Goal: Task Accomplishment & Management: Use online tool/utility

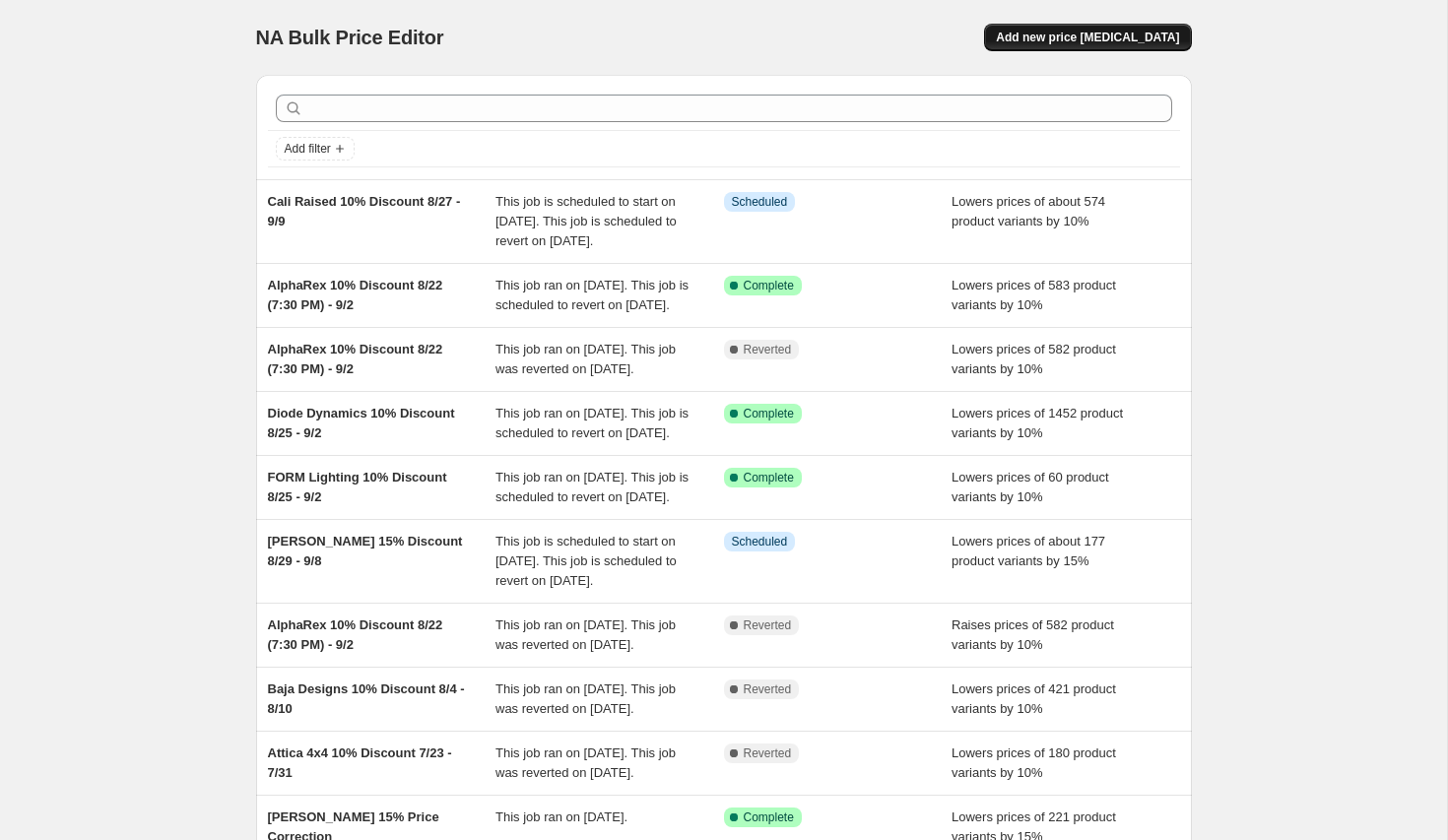
click at [1068, 38] on span "Add new price [MEDICAL_DATA]" at bounding box center [1088, 38] width 184 height 16
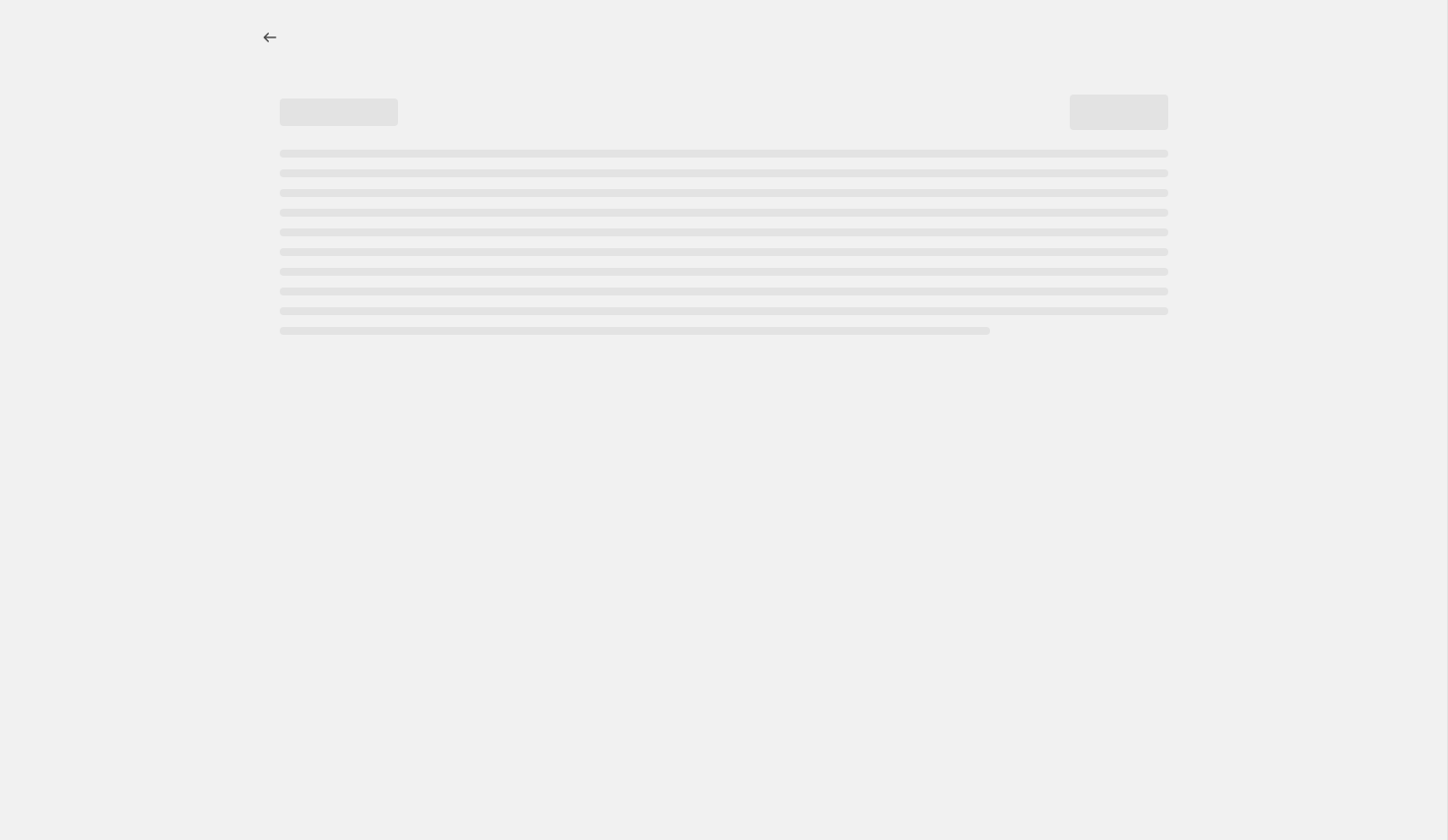
select select "percentage"
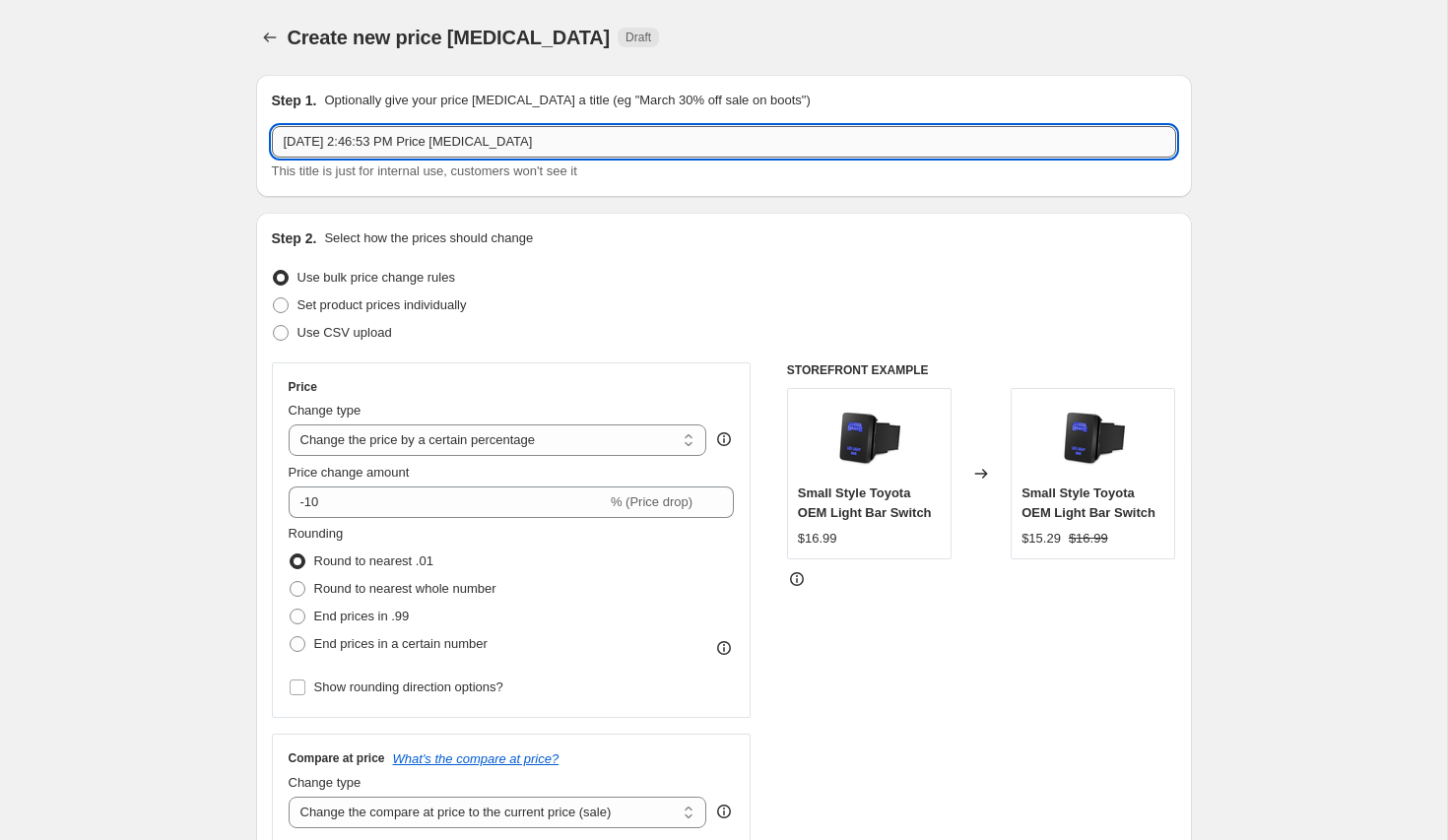
click at [476, 149] on input "[DATE] 2:46:53 PM Price [MEDICAL_DATA]" at bounding box center [724, 142] width 904 height 32
type input "Attica 4x4 15% Discount 8/30 - 9/8"
click at [376, 616] on span "End prices in .99" at bounding box center [361, 616] width 96 height 15
click at [290, 610] on input "End prices in .99" at bounding box center [289, 609] width 1 height 1
radio input "true"
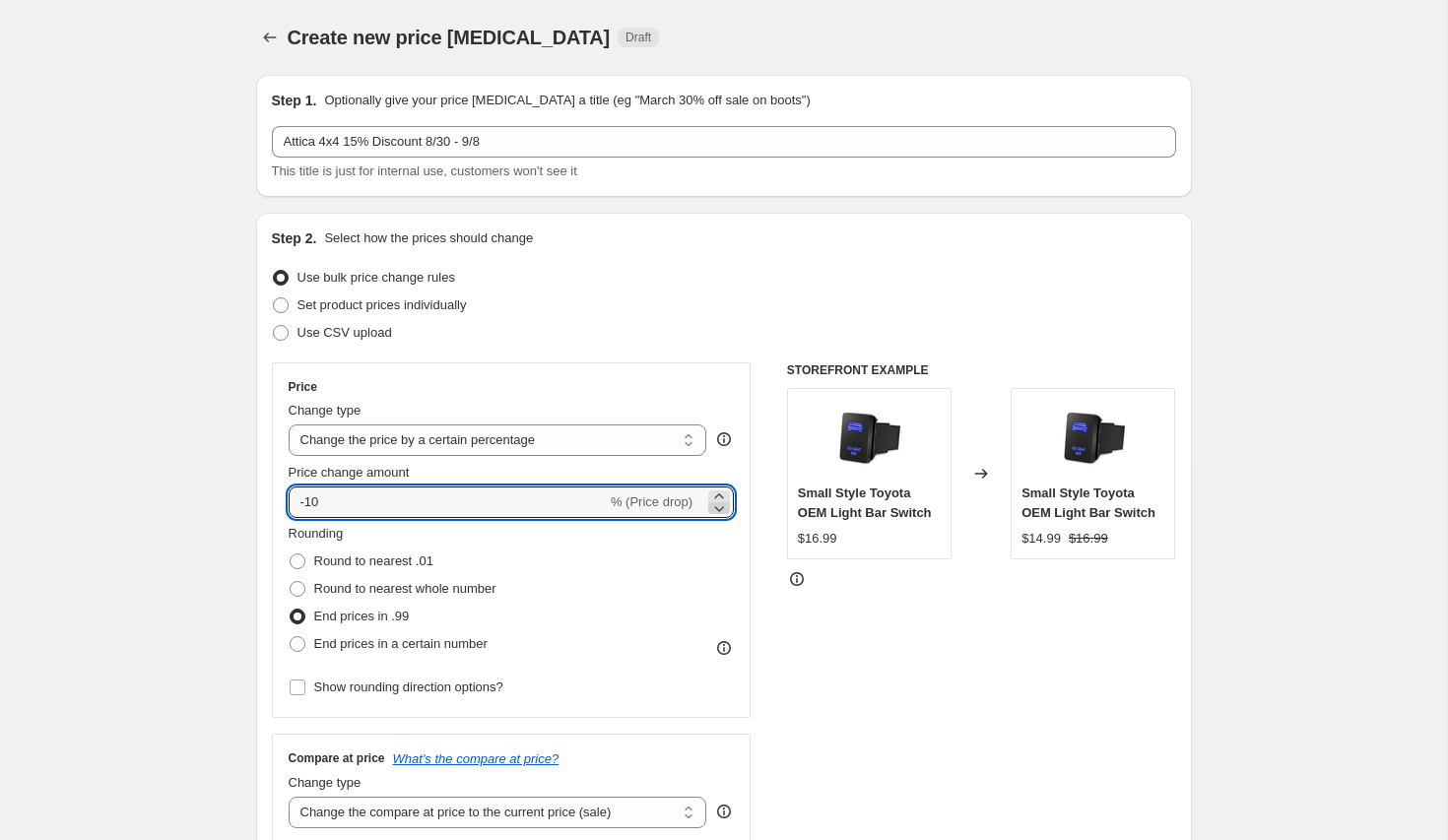
click at [718, 508] on icon at bounding box center [719, 508] width 20 height 20
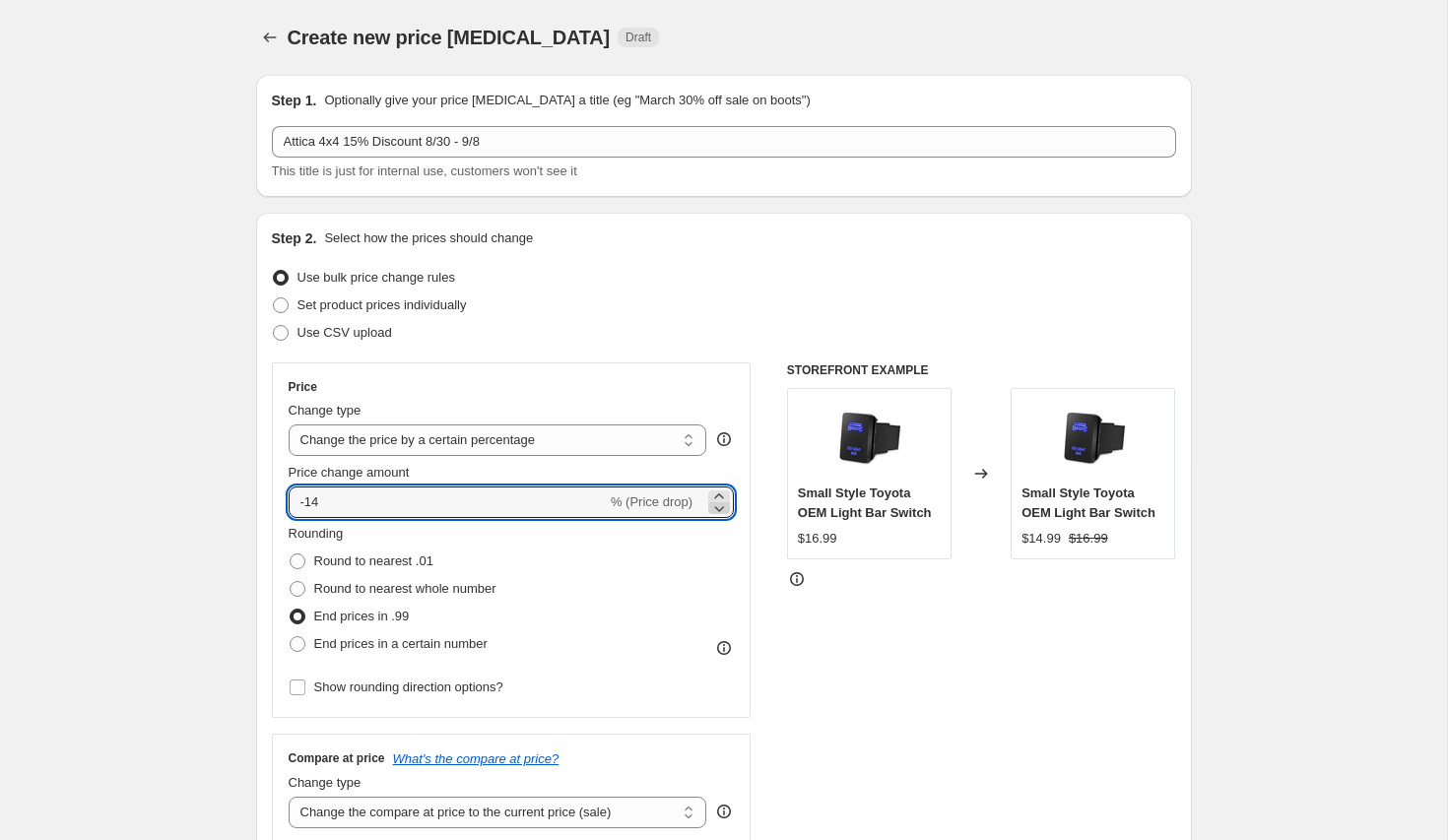
type input "-15"
click at [415, 681] on span "Show rounding direction options?" at bounding box center [409, 686] width 190 height 15
click at [305, 681] on input "Show rounding direction options?" at bounding box center [297, 687] width 16 height 16
checkbox input "true"
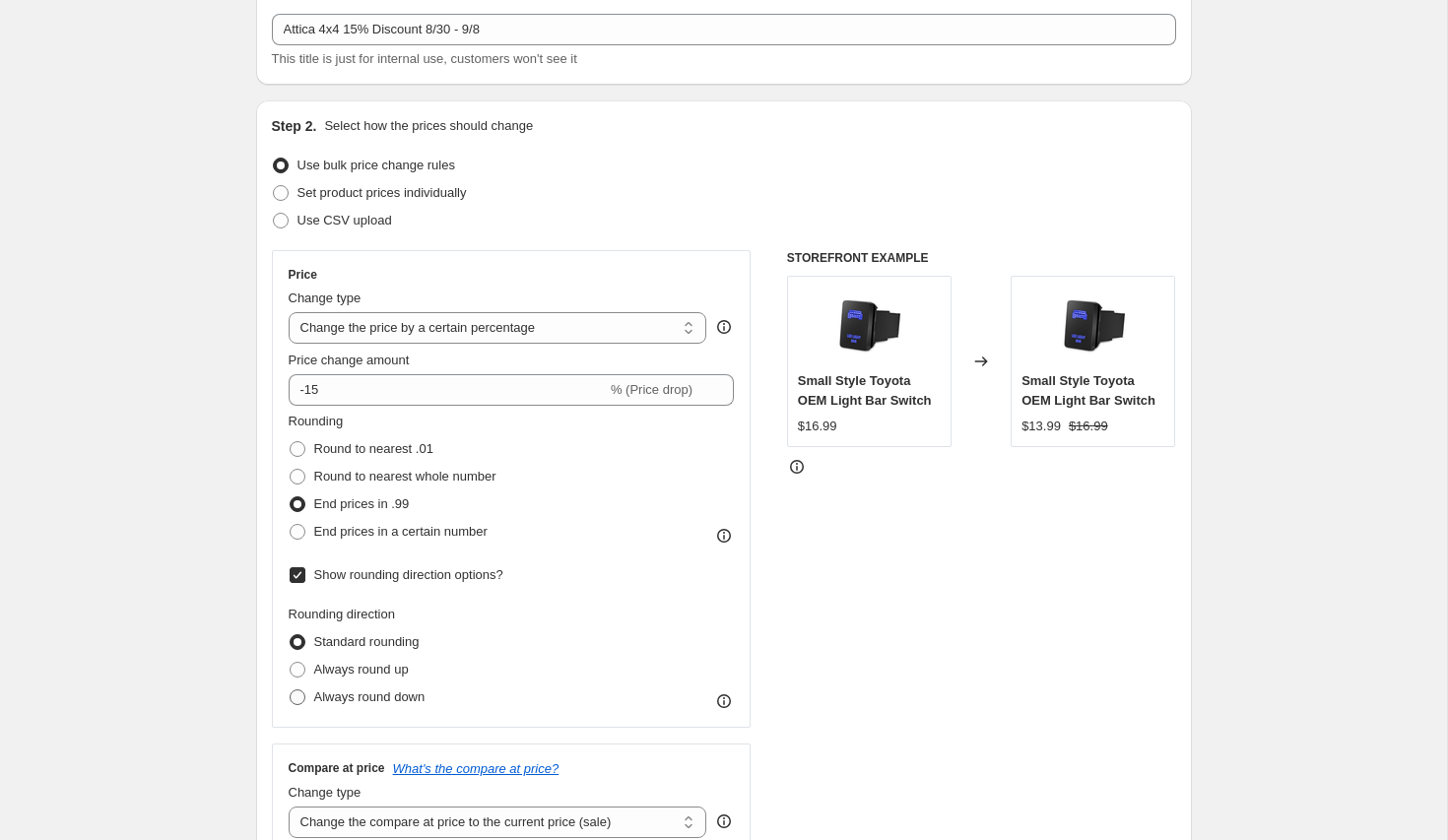
click at [420, 698] on span "Always round down" at bounding box center [369, 696] width 112 height 15
click at [290, 690] on input "Always round down" at bounding box center [289, 689] width 1 height 1
radio input "true"
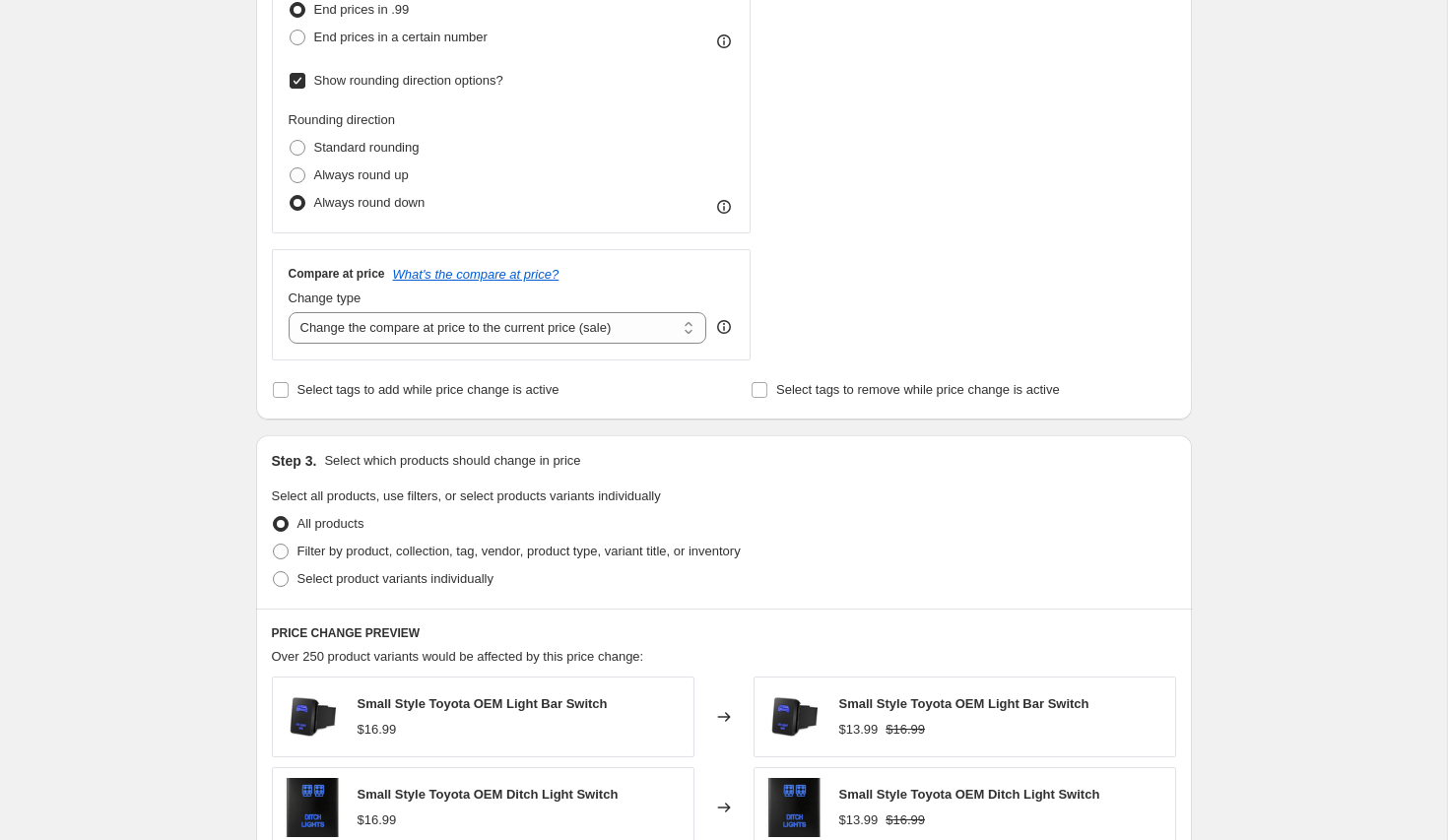
scroll to position [633, 0]
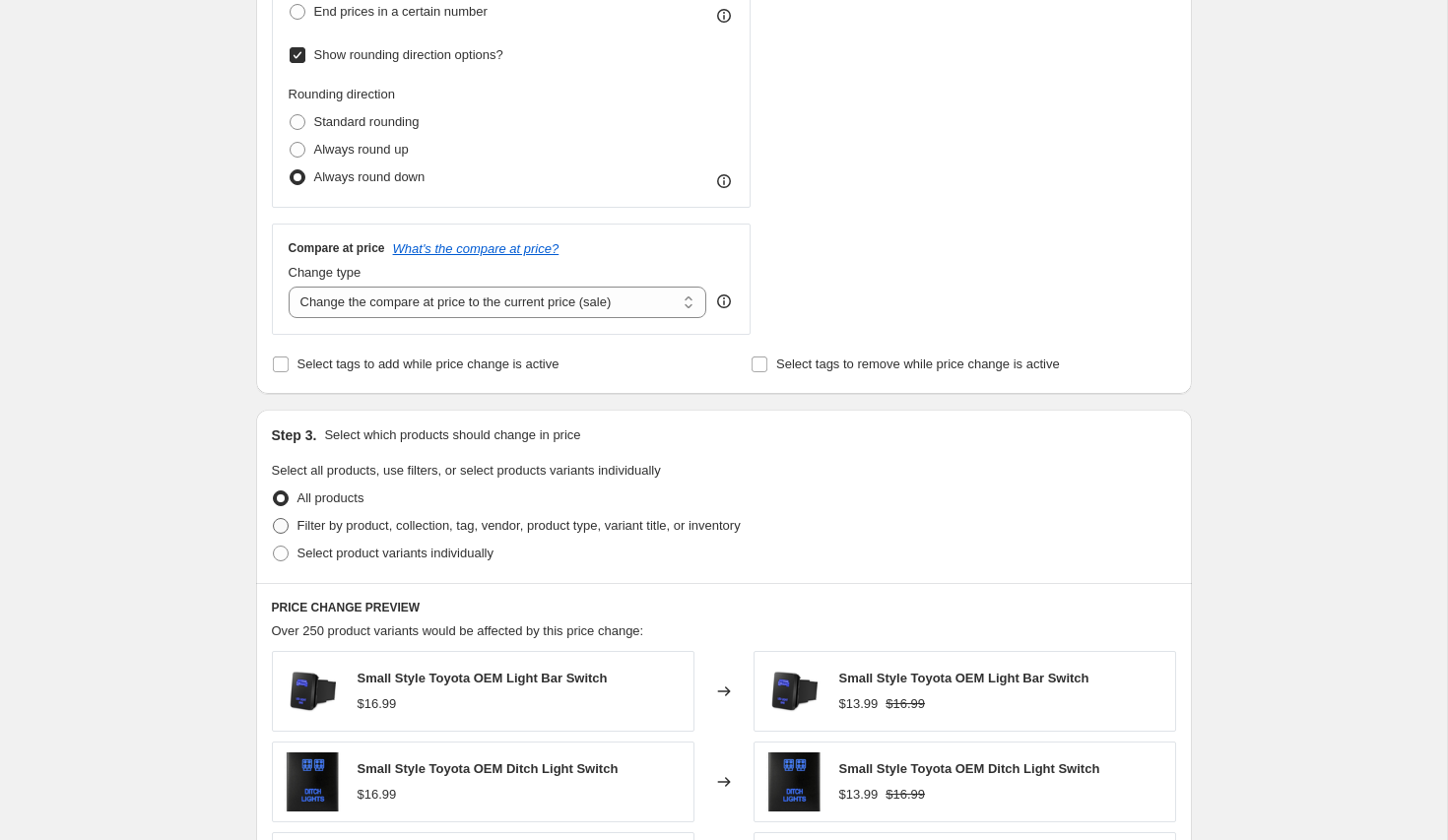
click at [354, 529] on span "Filter by product, collection, tag, vendor, product type, variant title, or inv…" at bounding box center [518, 525] width 443 height 15
click at [273, 519] on input "Filter by product, collection, tag, vendor, product type, variant title, or inv…" at bounding box center [272, 518] width 1 height 1
radio input "true"
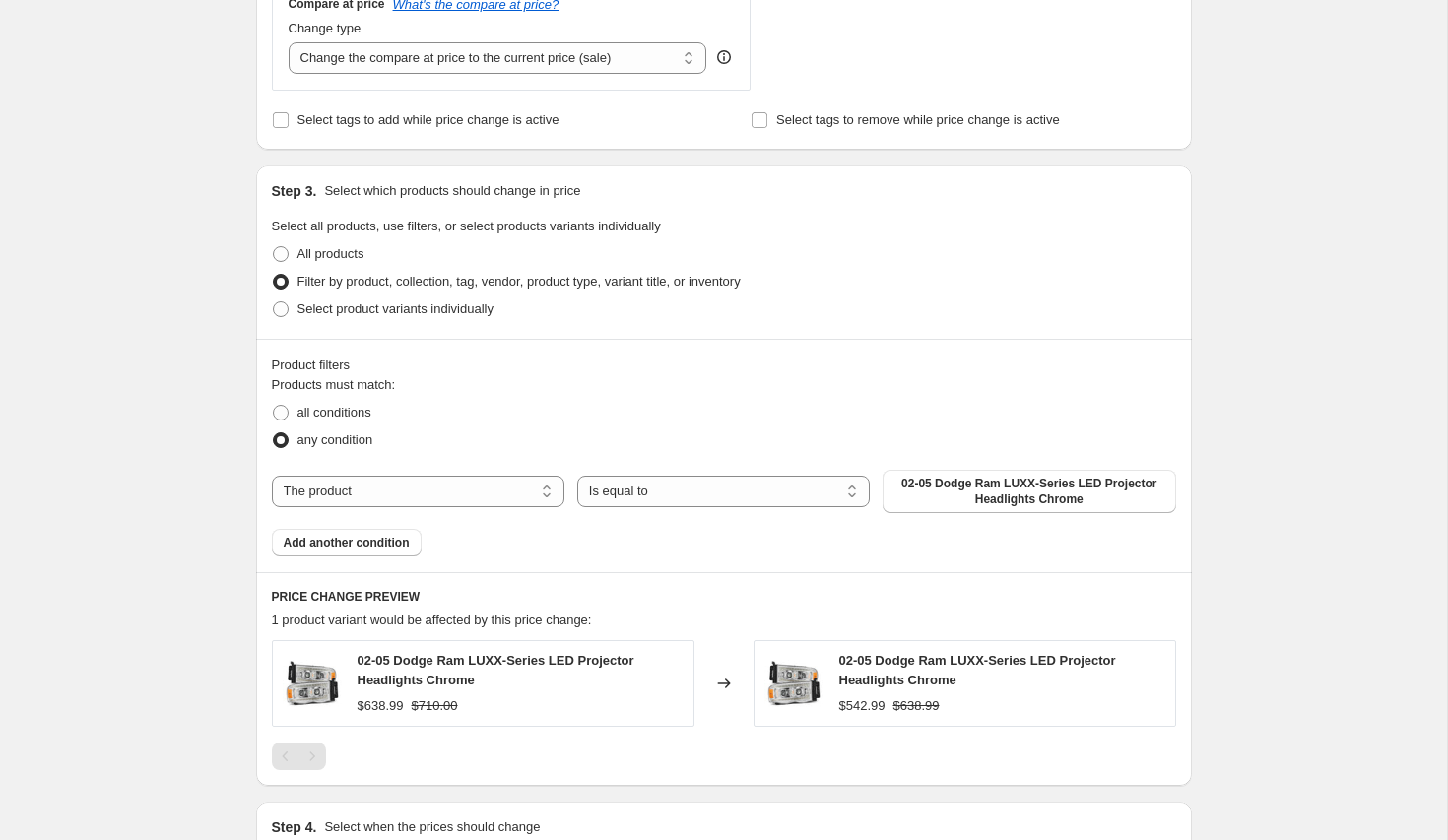
scroll to position [931, 0]
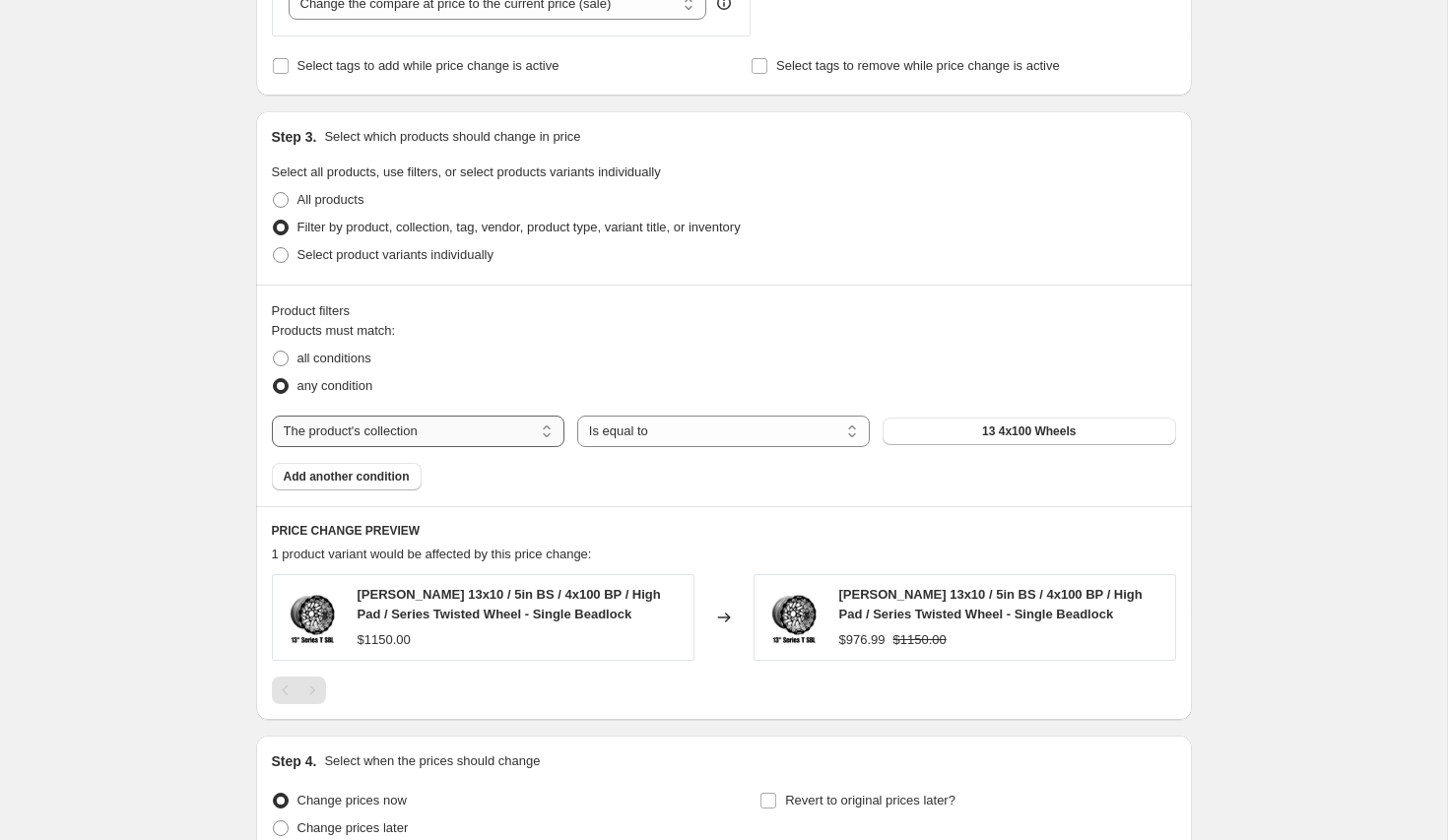
select select "vendor"
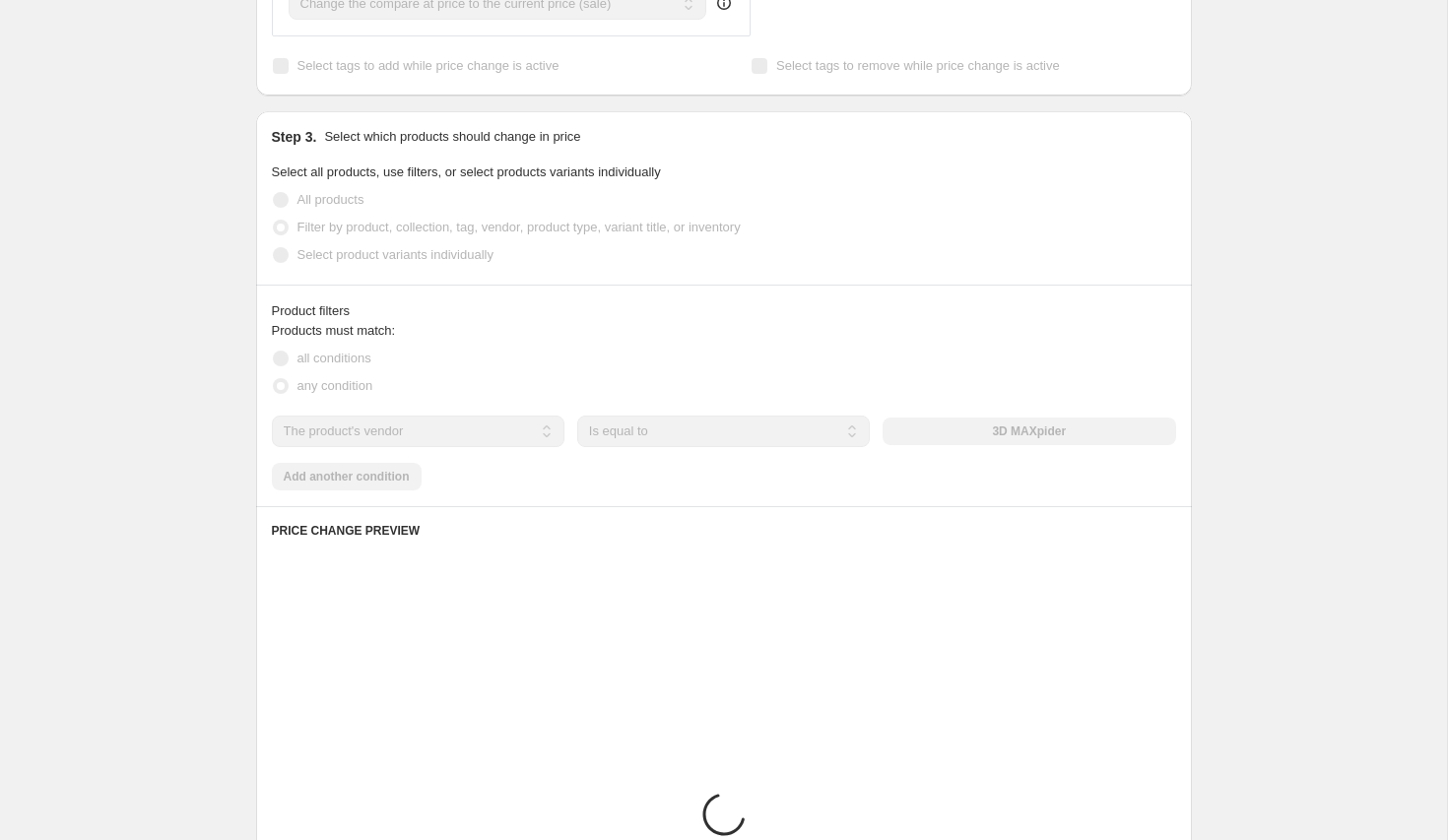
click at [1011, 433] on div "3D MAXpider" at bounding box center [1029, 431] width 292 height 28
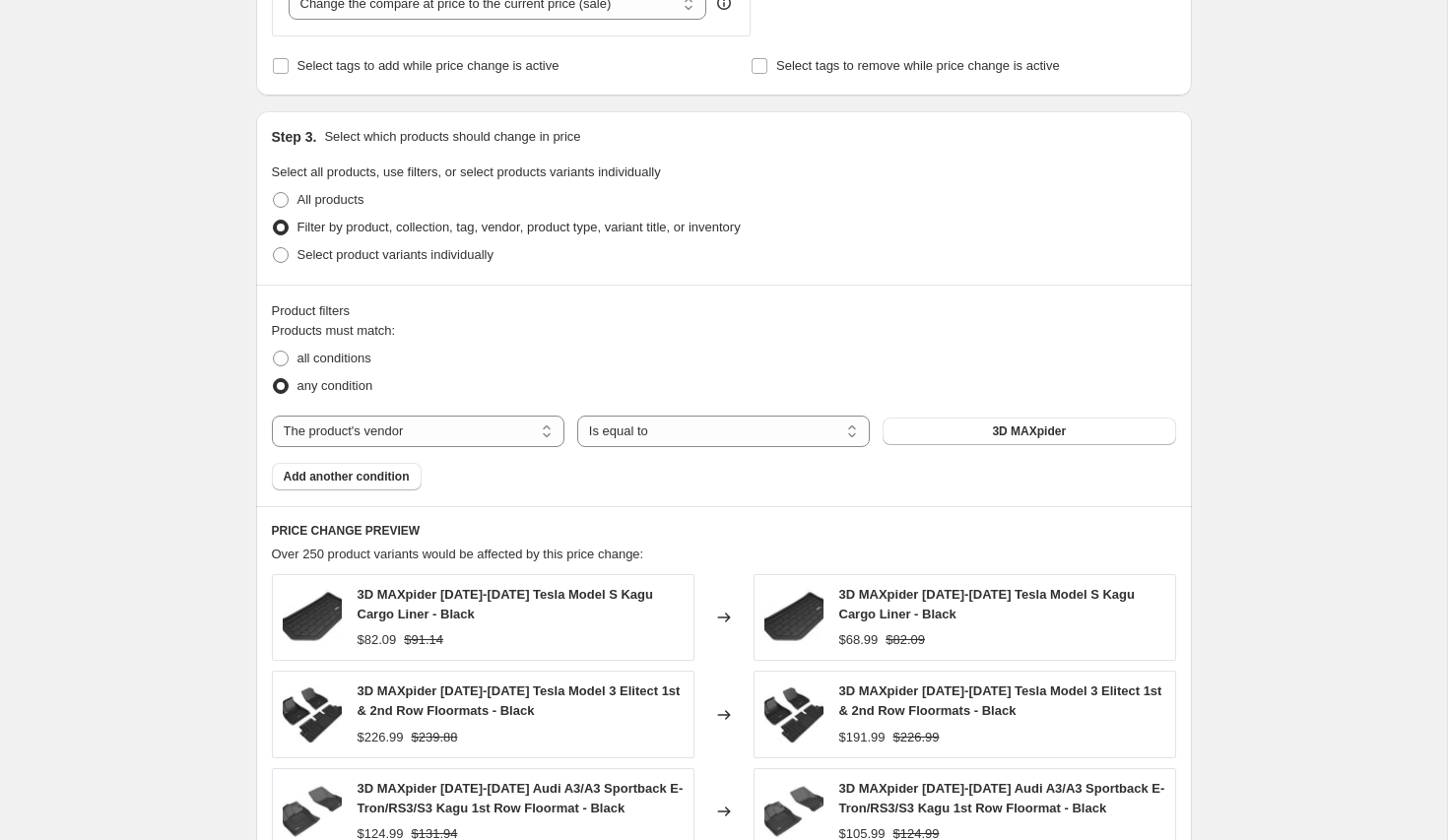
click at [1011, 432] on span "3D MAXpider" at bounding box center [1029, 431] width 74 height 16
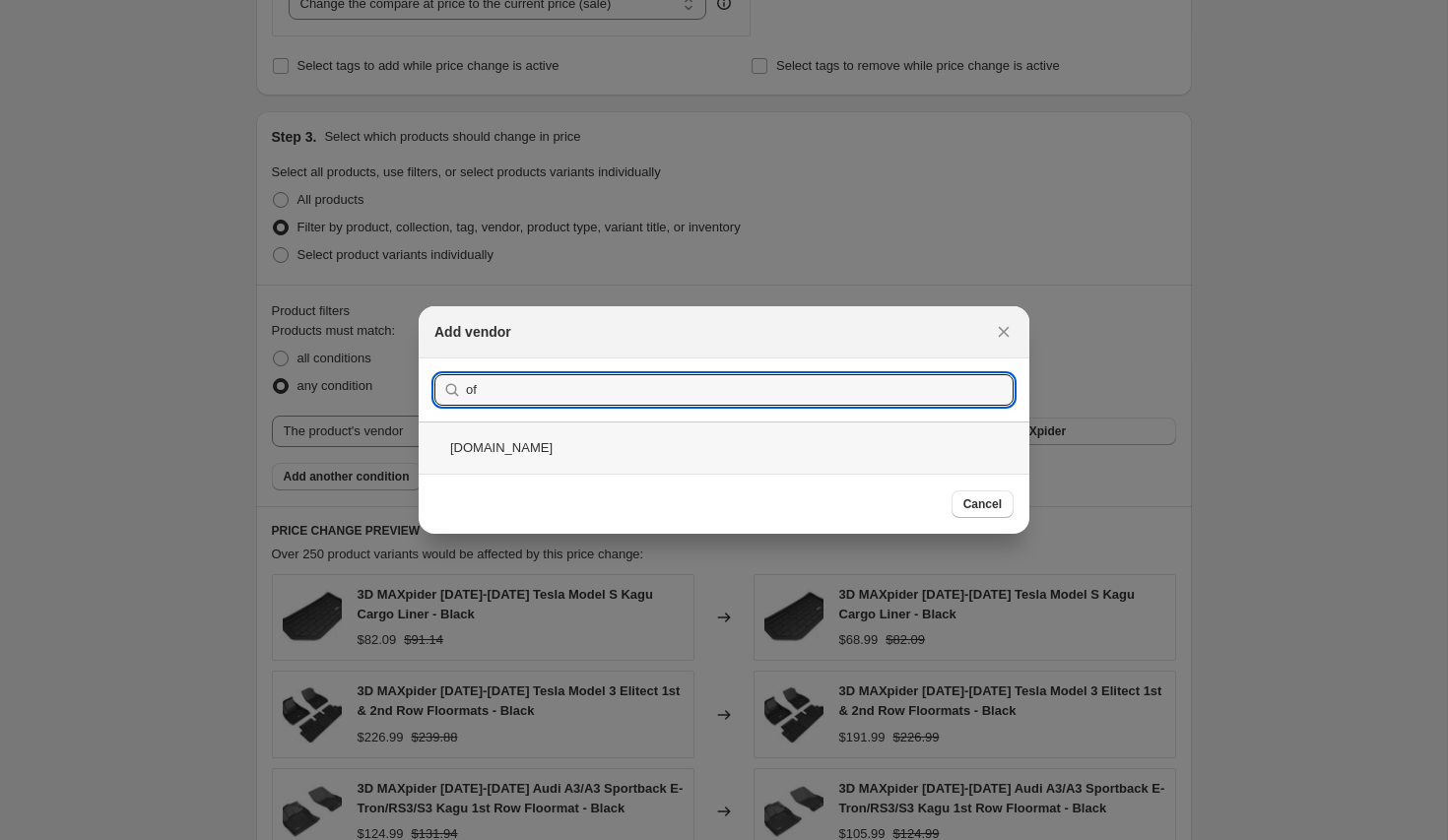
type input "of"
click at [556, 437] on div "[DOMAIN_NAME]" at bounding box center [724, 447] width 611 height 52
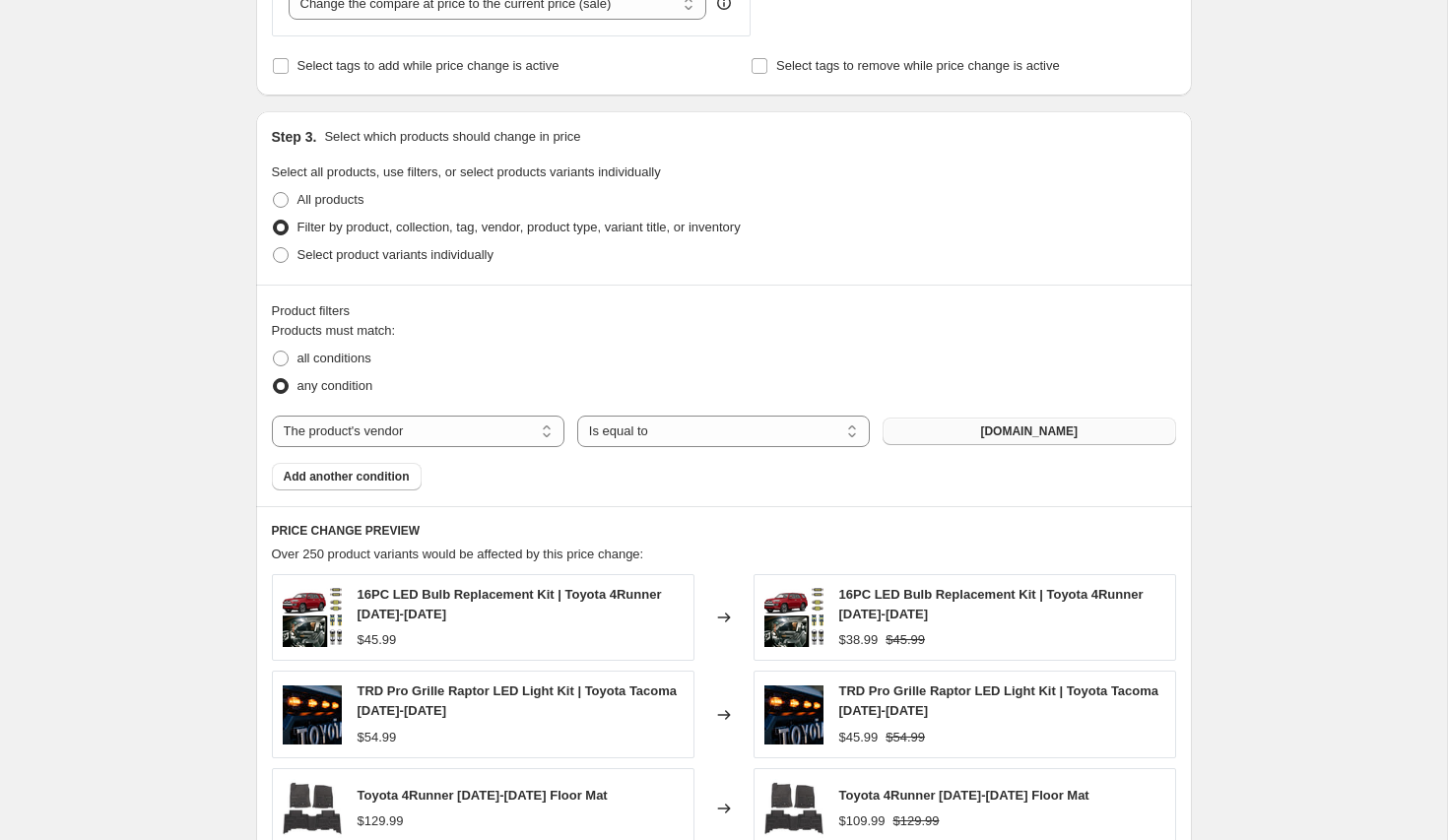
click at [973, 426] on button "[DOMAIN_NAME]" at bounding box center [1029, 431] width 292 height 28
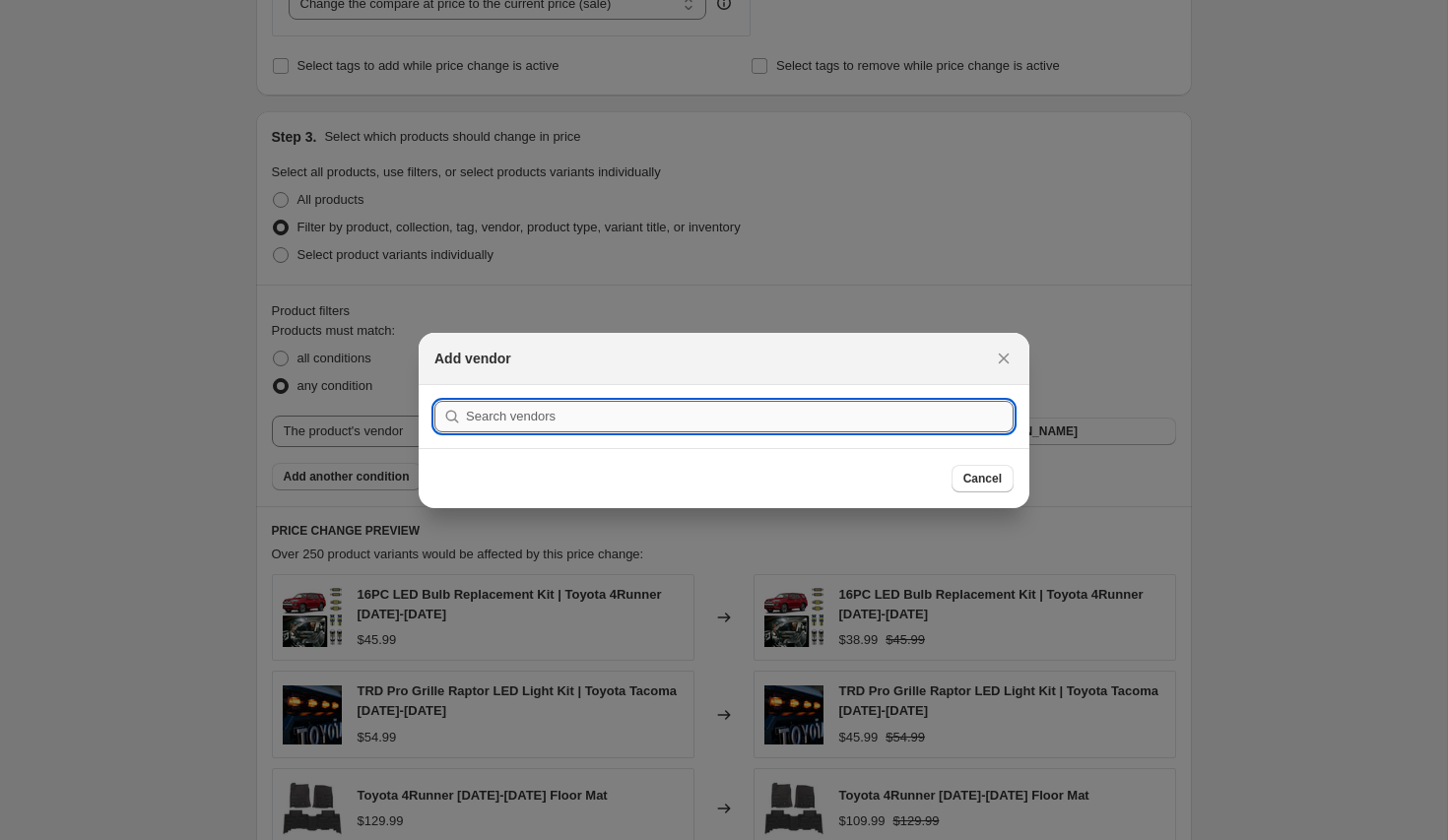
type input "c"
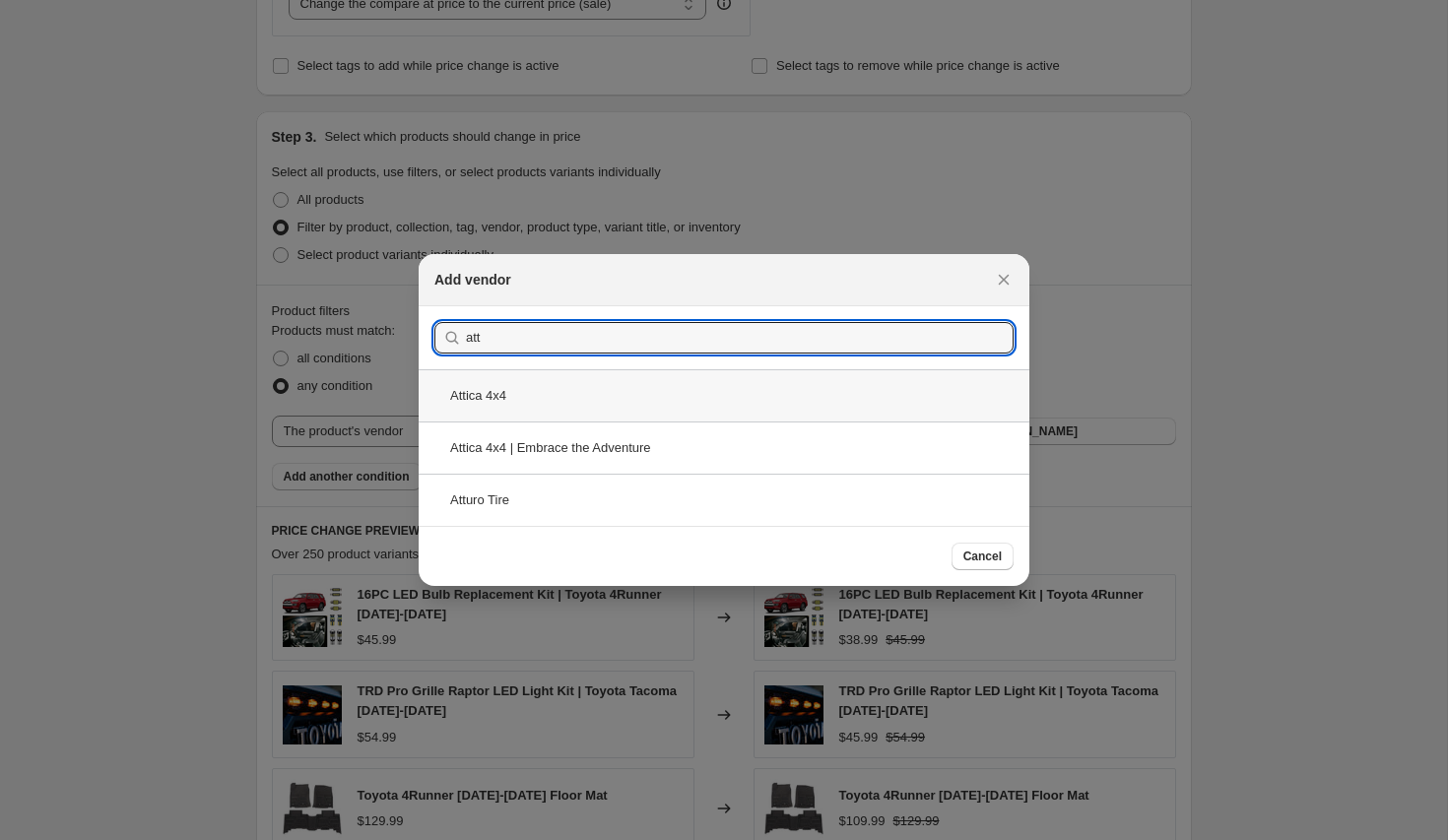
type input "att"
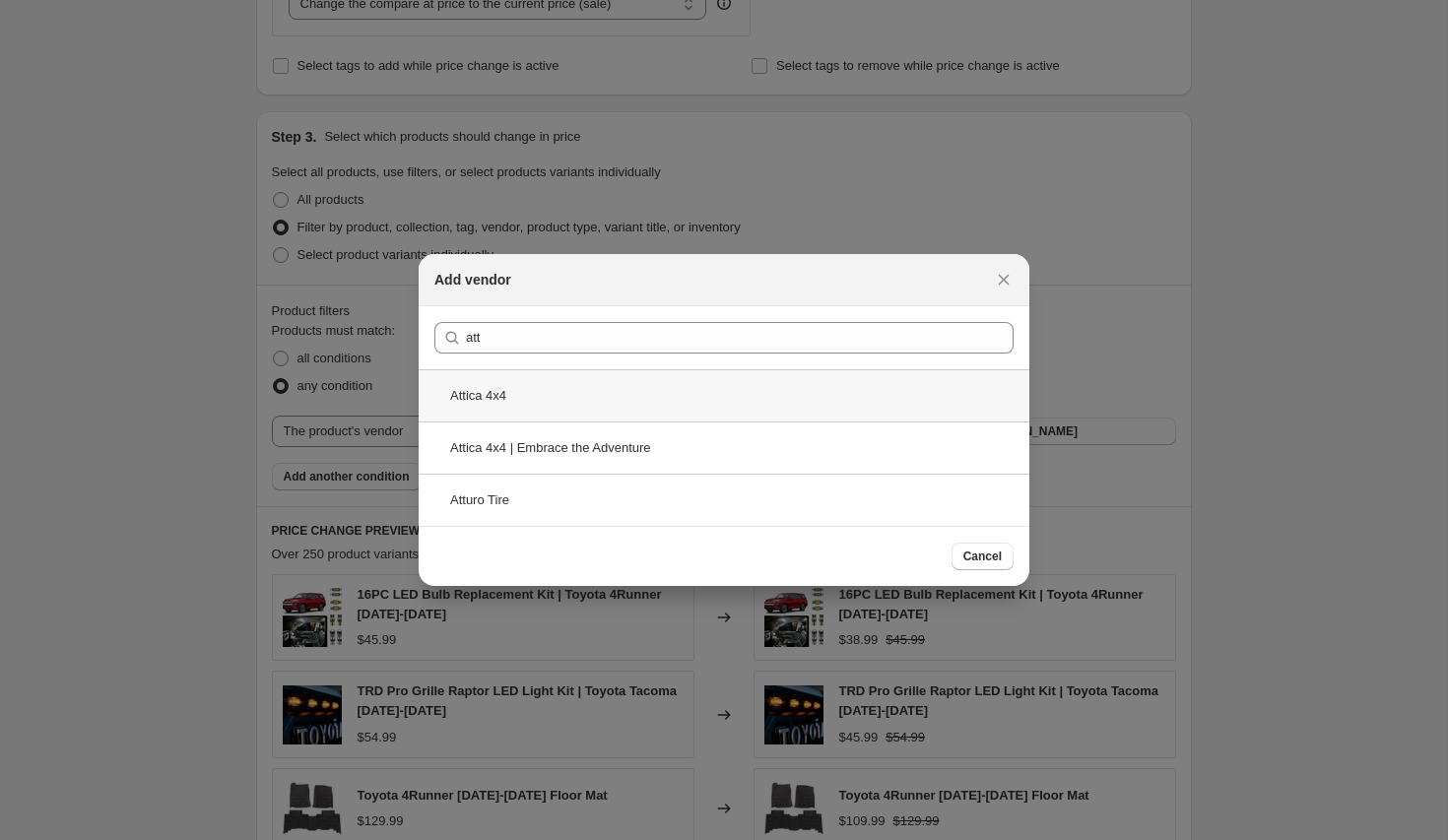
click at [543, 403] on div "Attica 4x4" at bounding box center [724, 395] width 611 height 52
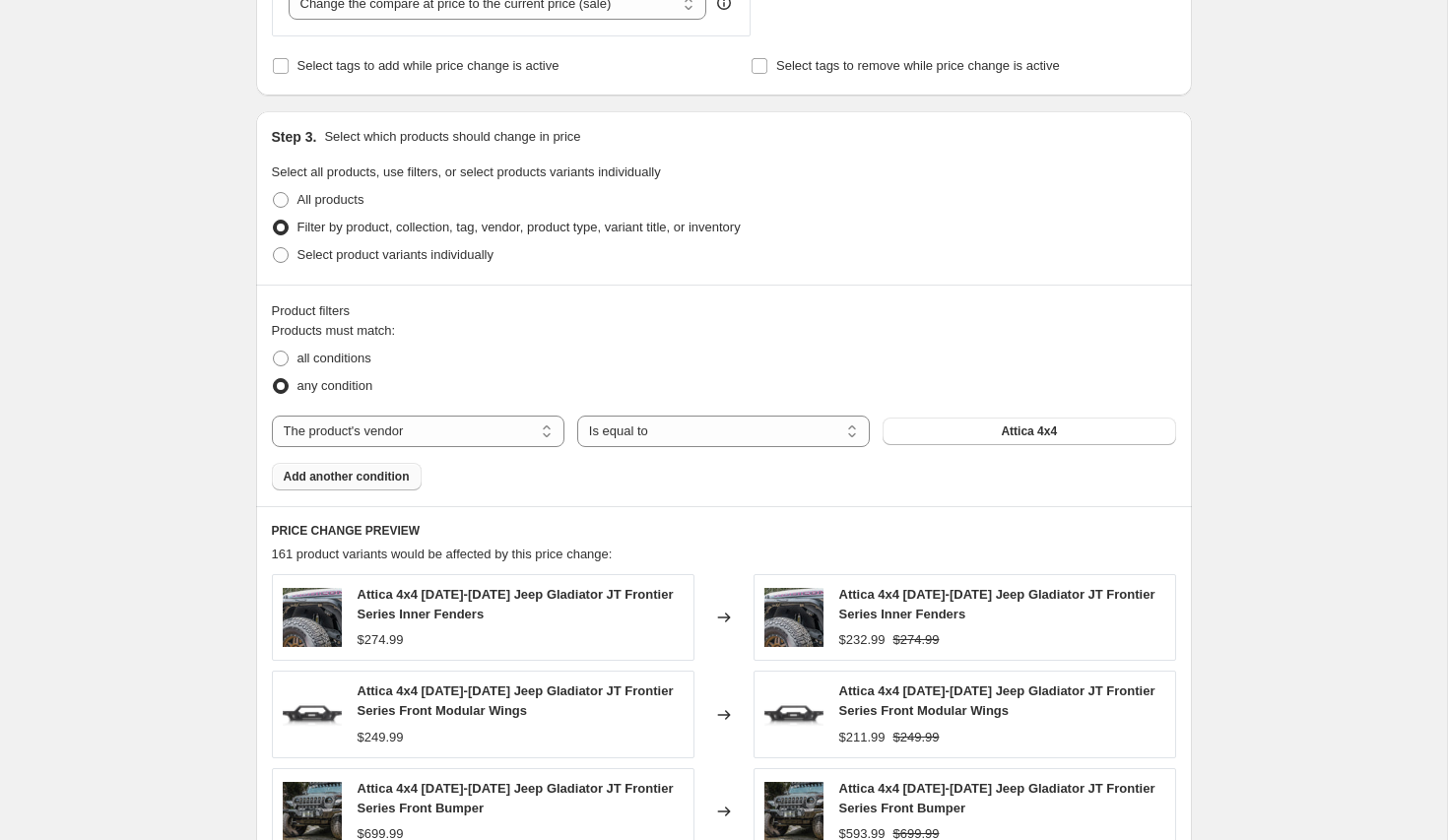
click at [370, 473] on span "Add another condition" at bounding box center [346, 477] width 126 height 16
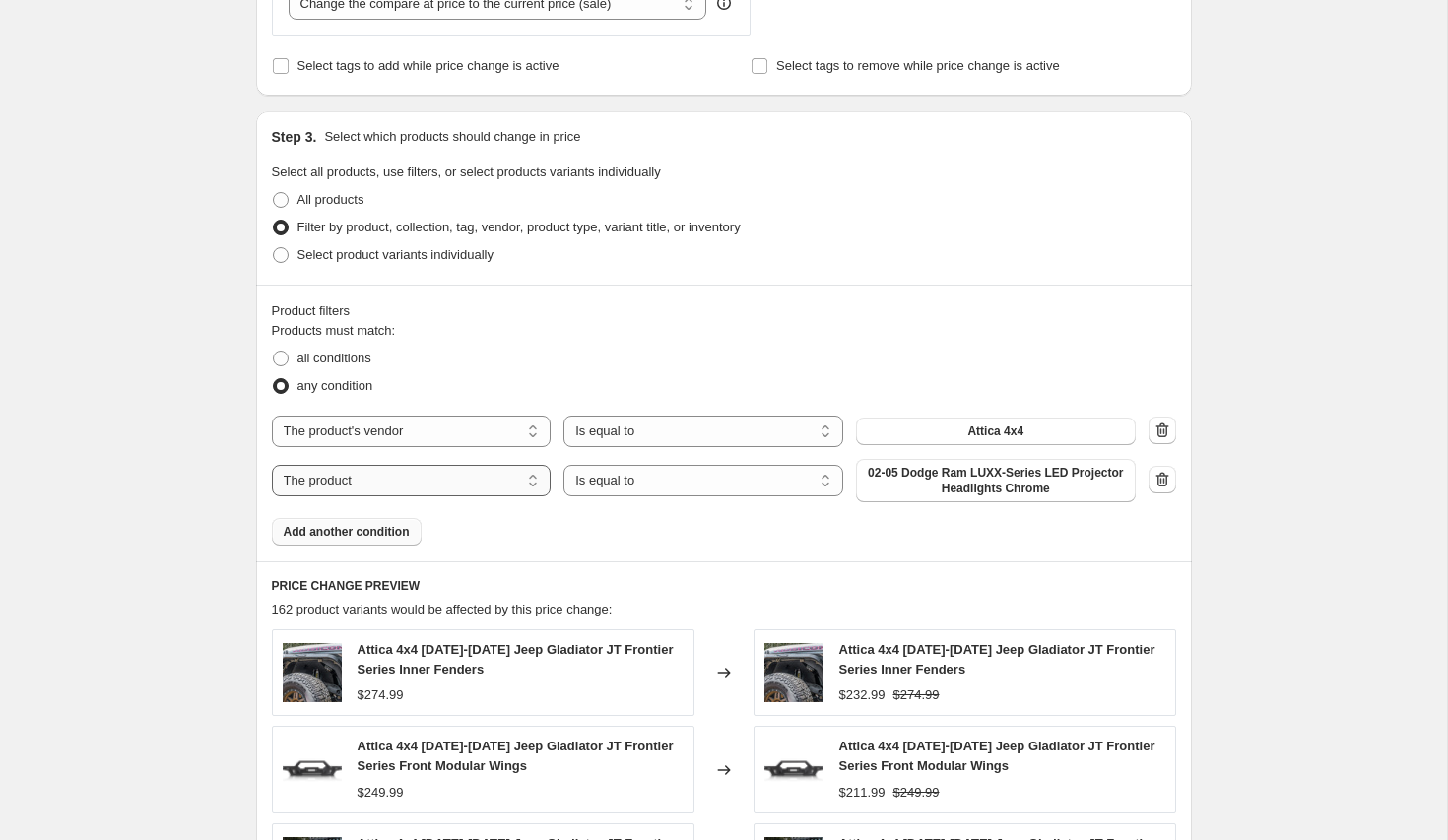
select select "vendor"
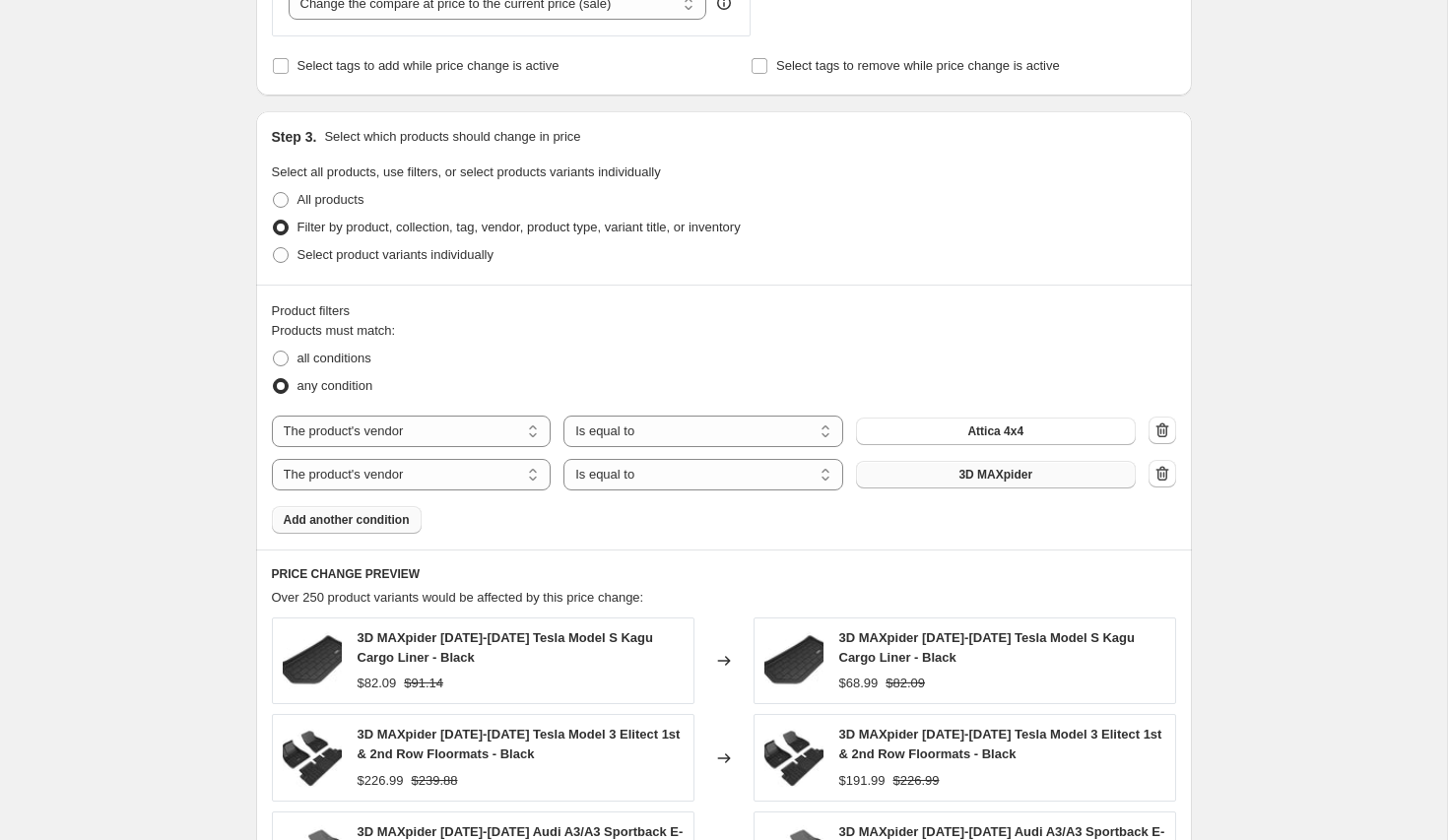
click at [969, 477] on span "3D MAXpider" at bounding box center [995, 475] width 74 height 16
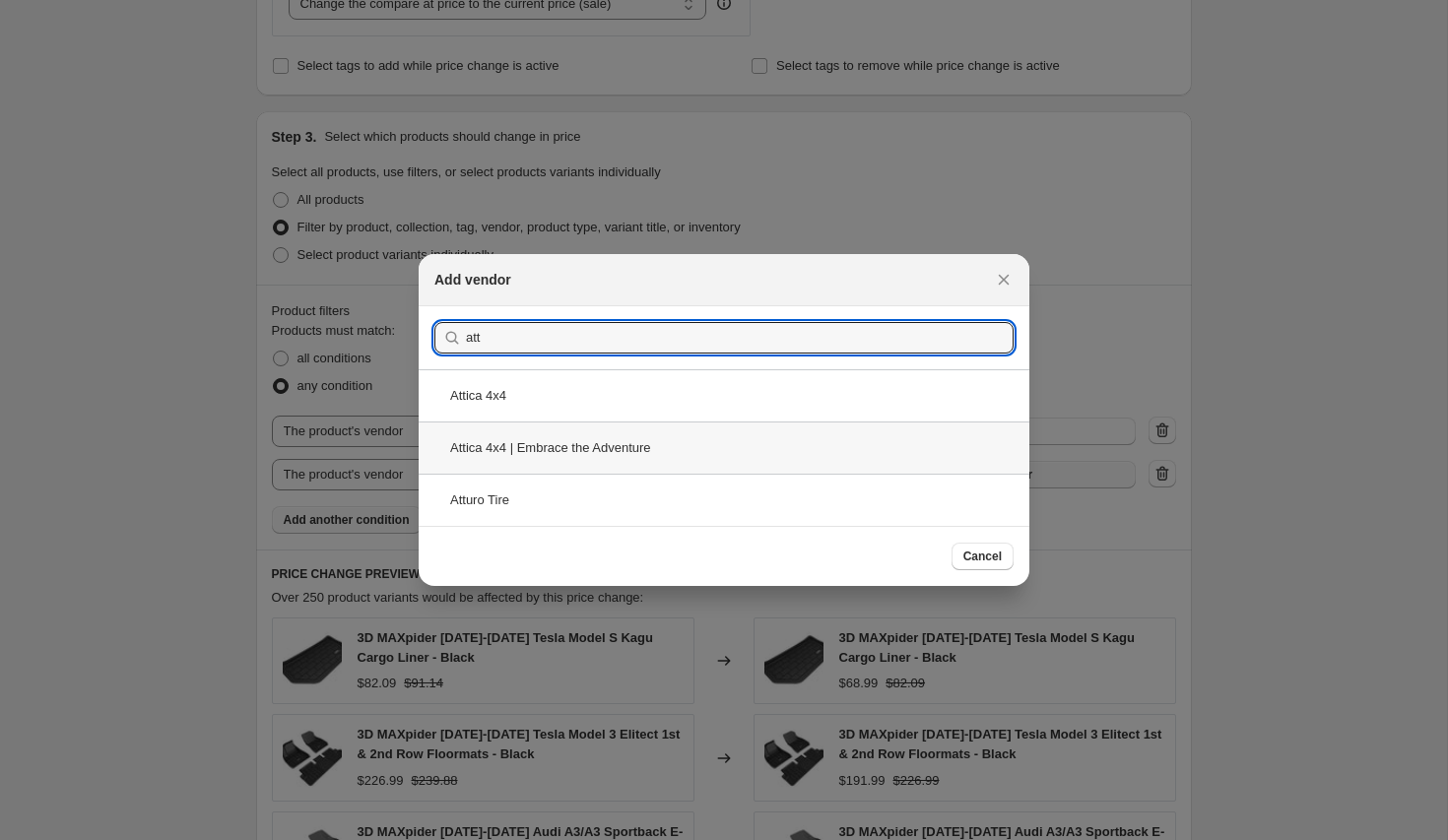
type input "att"
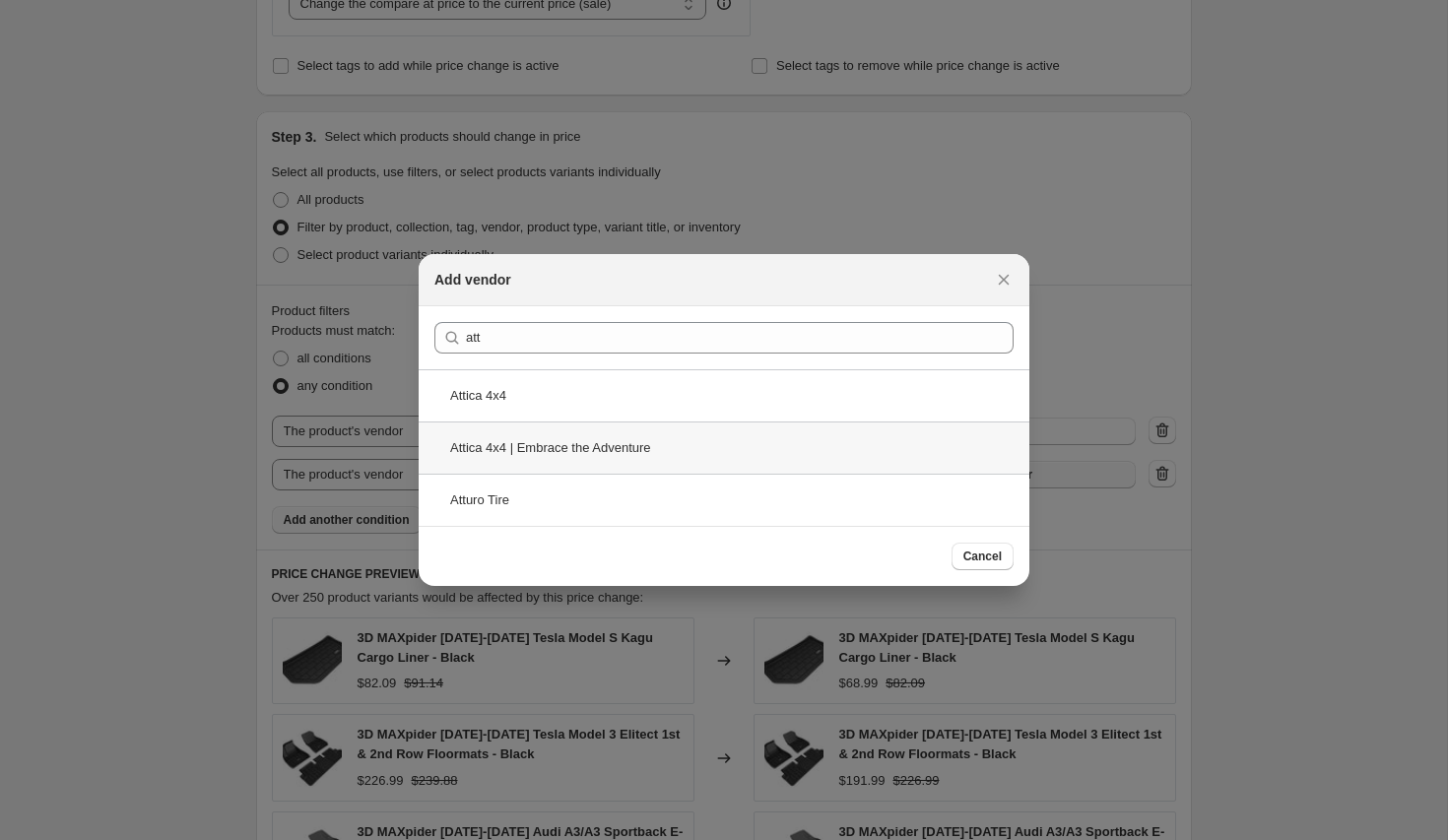
click at [610, 452] on div "Attica 4x4 | Embrace the Adventure" at bounding box center [724, 447] width 611 height 52
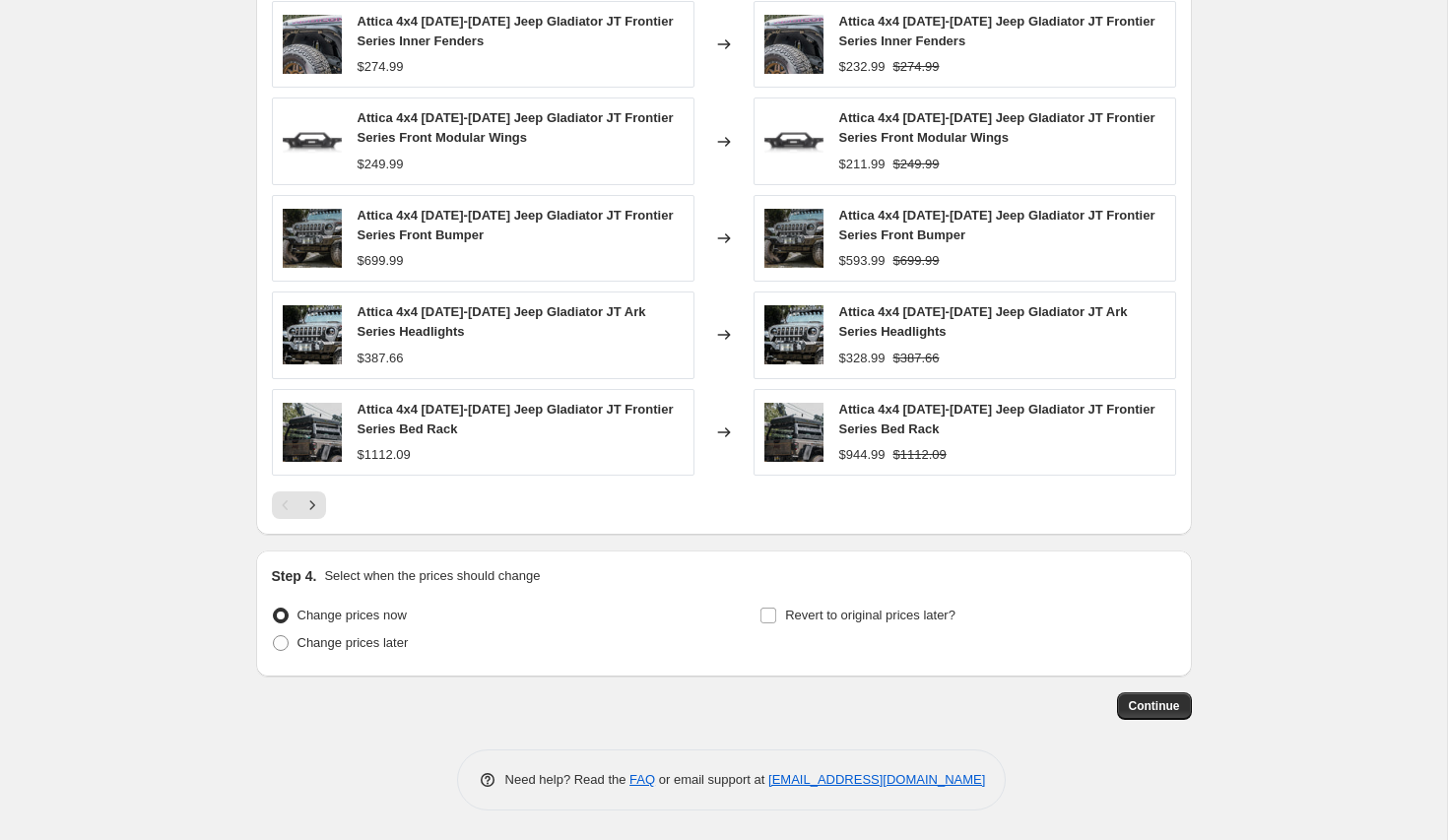
scroll to position [1548, 0]
click at [869, 617] on span "Revert to original prices later?" at bounding box center [870, 615] width 171 height 15
click at [776, 617] on input "Revert to original prices later?" at bounding box center [768, 616] width 16 height 16
checkbox input "true"
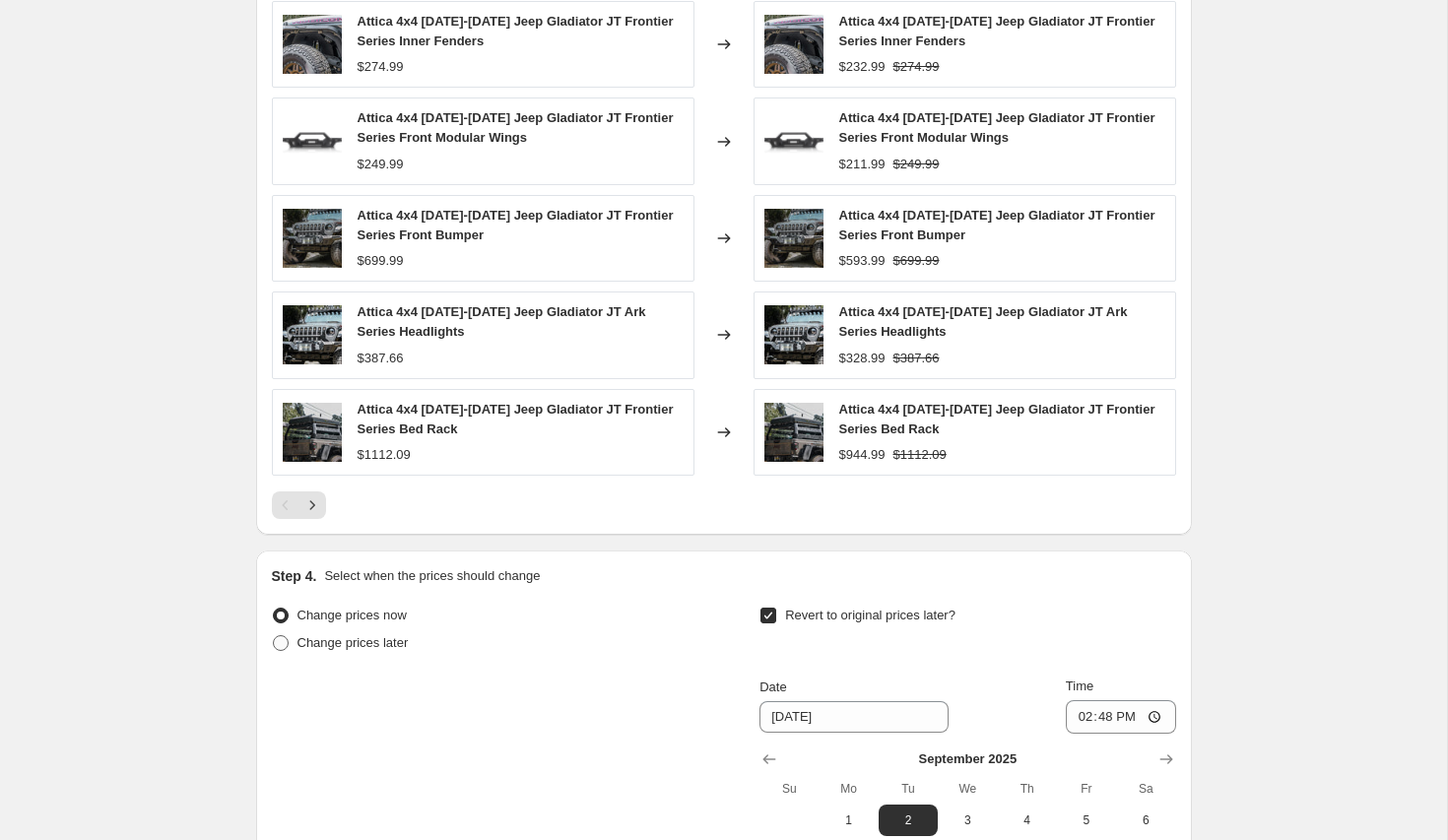
click at [373, 637] on span "Change prices later" at bounding box center [352, 643] width 112 height 15
click at [273, 637] on input "Change prices later" at bounding box center [272, 636] width 1 height 1
radio input "true"
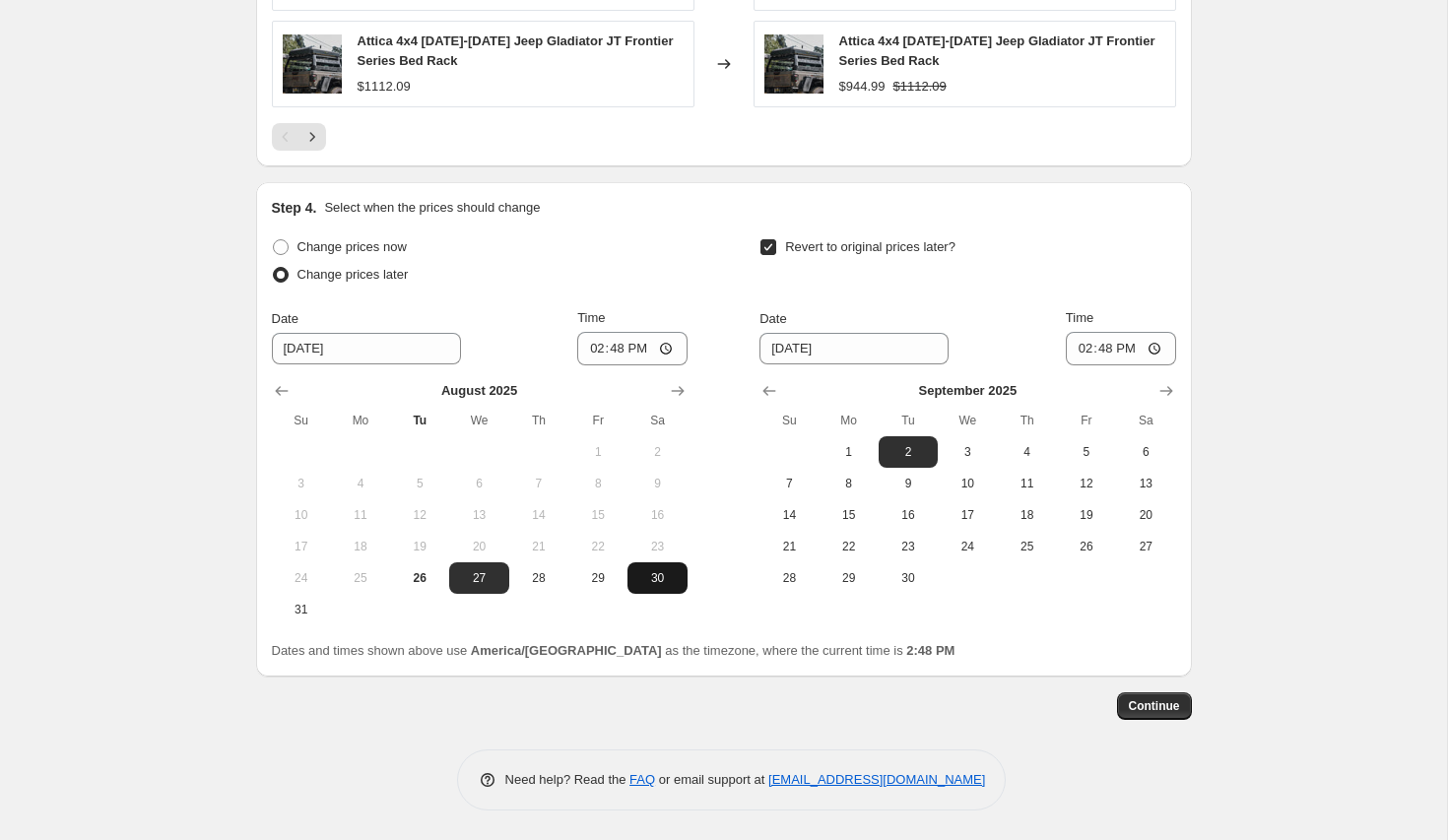
scroll to position [1918, 0]
click at [650, 573] on span "30" at bounding box center [657, 578] width 43 height 16
type input "[DATE]"
click at [857, 483] on span "8" at bounding box center [849, 484] width 43 height 16
type input "[DATE]"
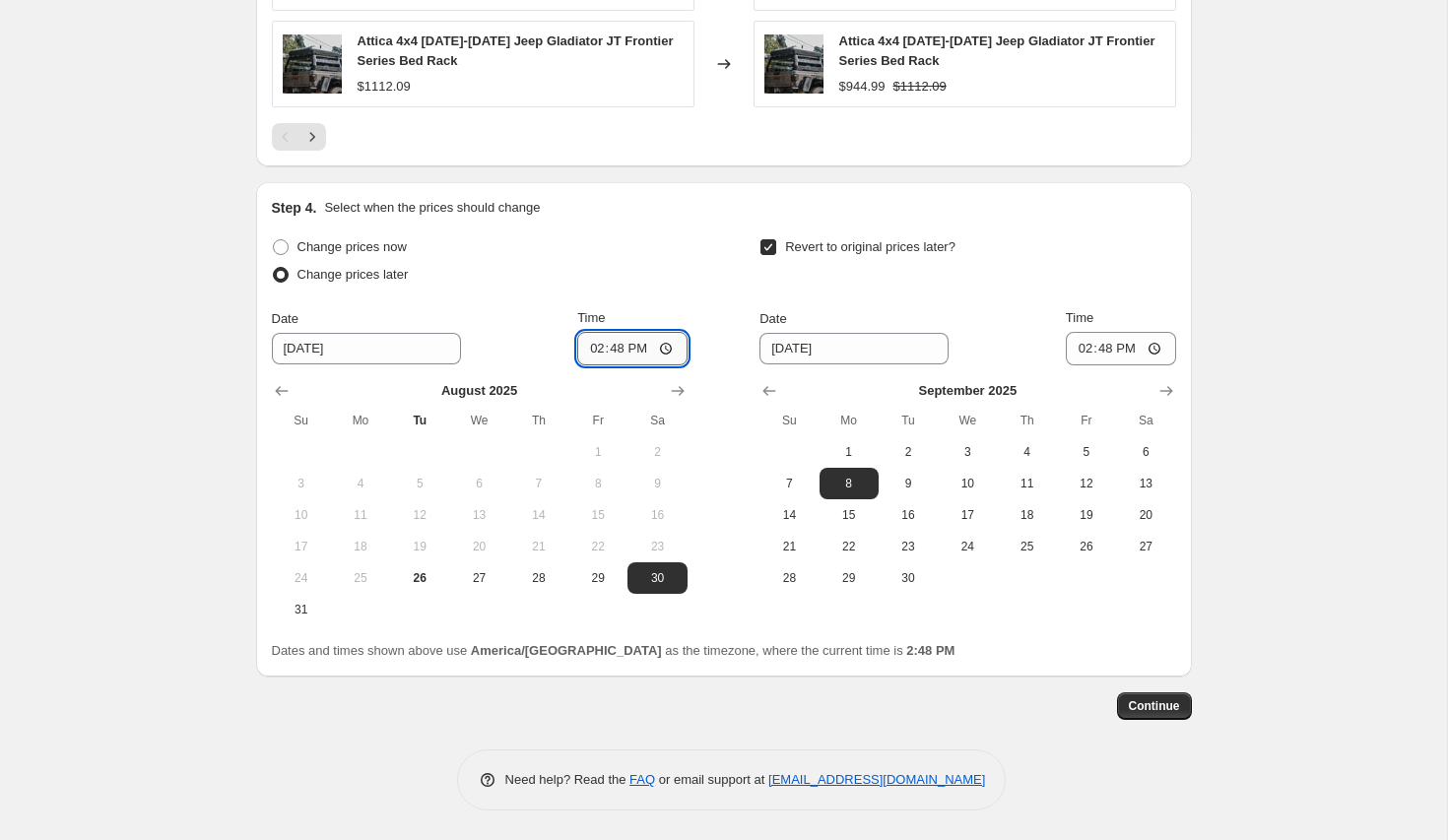
click at [616, 349] on input "14:48" at bounding box center [633, 348] width 111 height 34
type input "00:00"
click at [1113, 342] on input "14:48" at bounding box center [1121, 348] width 111 height 34
type input "23:59"
click at [1166, 709] on span "Continue" at bounding box center [1154, 706] width 51 height 16
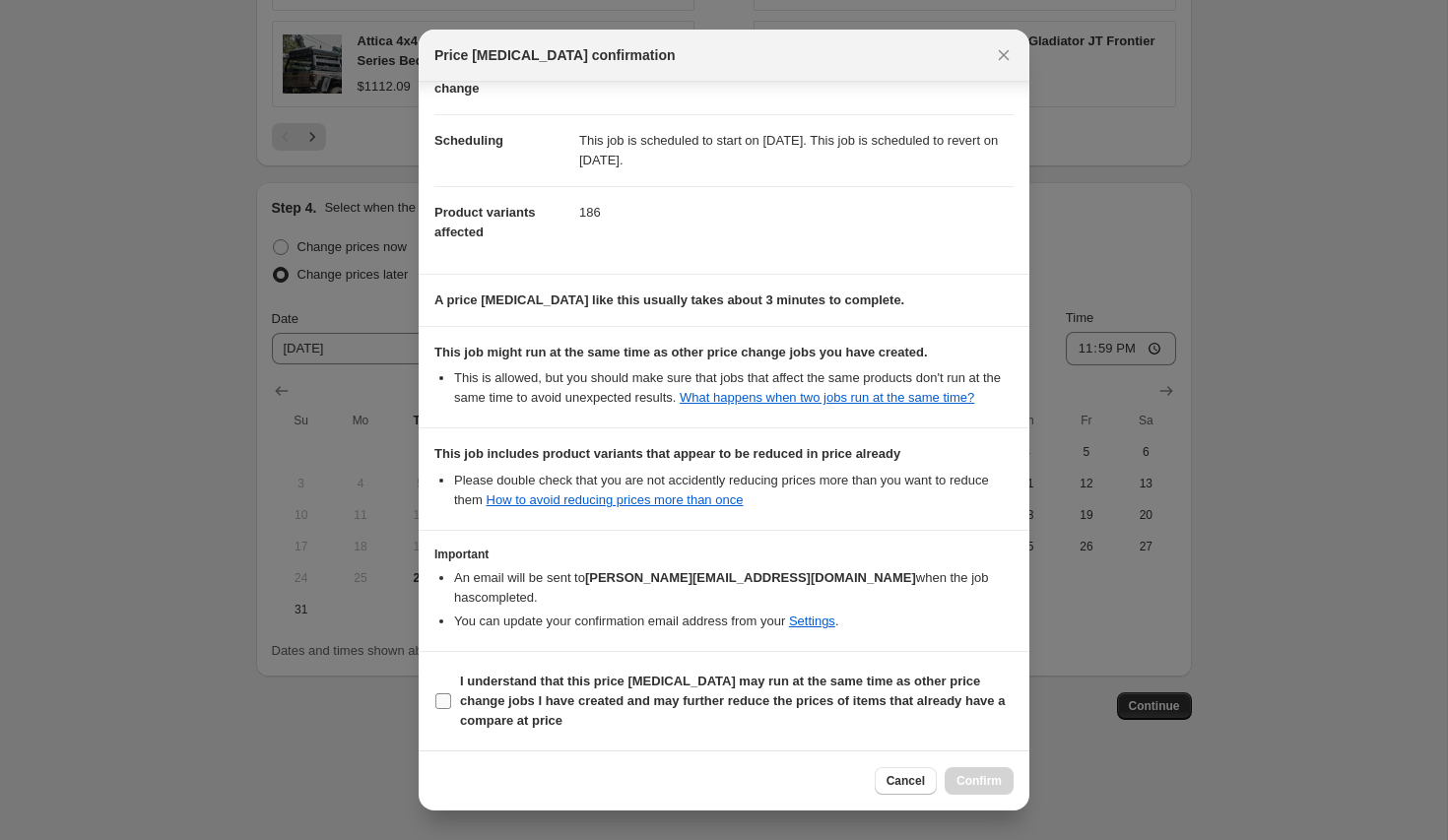
scroll to position [126, 0]
click at [766, 697] on b "I understand that this price [MEDICAL_DATA] may run at the same time as other p…" at bounding box center [732, 701] width 545 height 54
click at [451, 697] on input "I understand that this price [MEDICAL_DATA] may run at the same time as other p…" at bounding box center [443, 701] width 16 height 16
checkbox input "true"
click at [994, 799] on div "Cancel Confirm" at bounding box center [724, 780] width 611 height 60
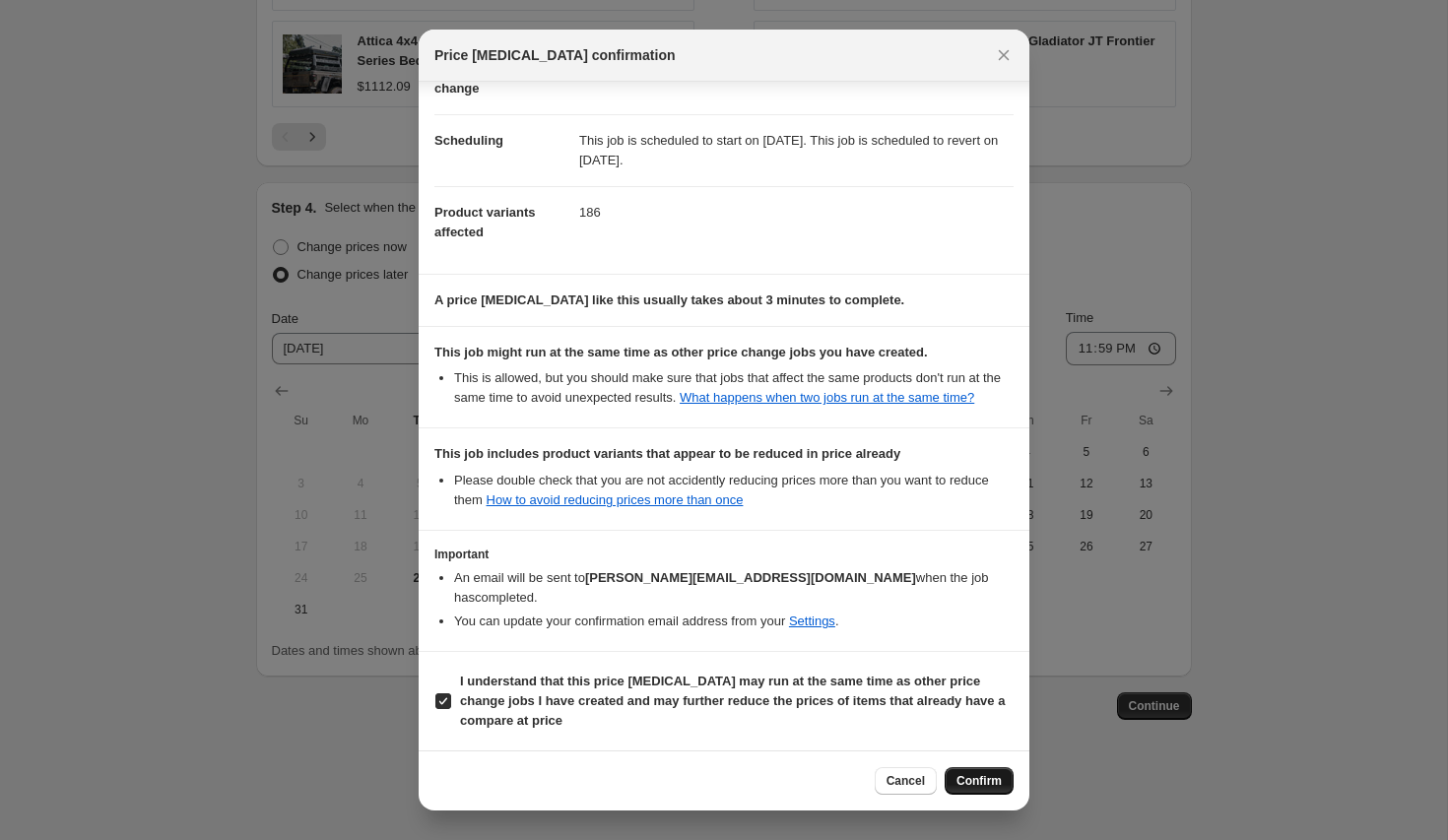
click at [989, 782] on span "Confirm" at bounding box center [979, 781] width 45 height 16
